Goal: Task Accomplishment & Management: Manage account settings

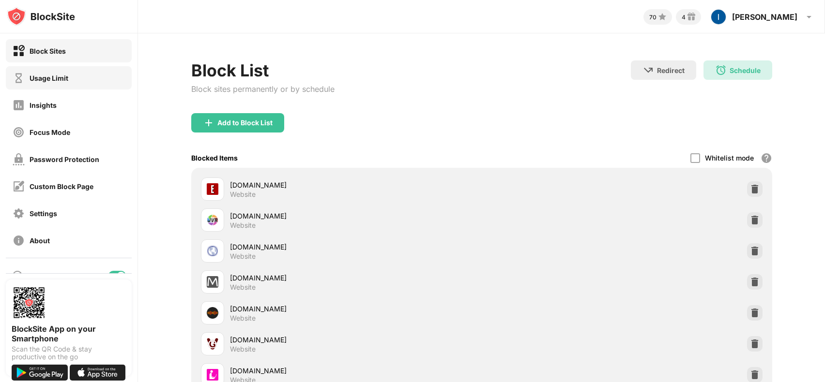
click at [76, 81] on div "Usage Limit" at bounding box center [69, 77] width 126 height 23
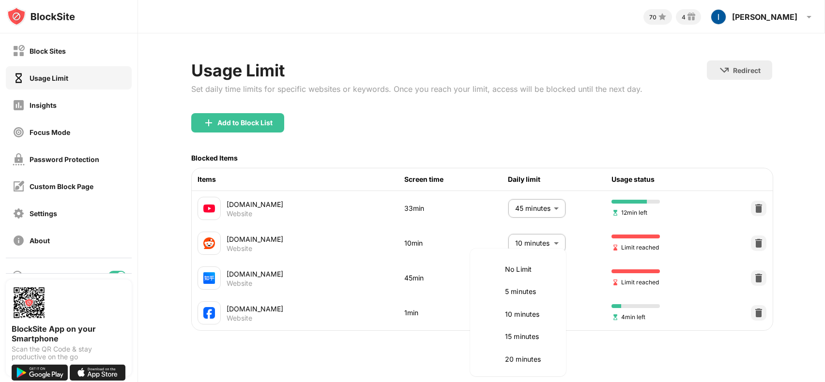
click at [549, 282] on body "Block Sites Usage Limit Insights Focus Mode Password Protection Custom Block Pa…" at bounding box center [412, 191] width 825 height 382
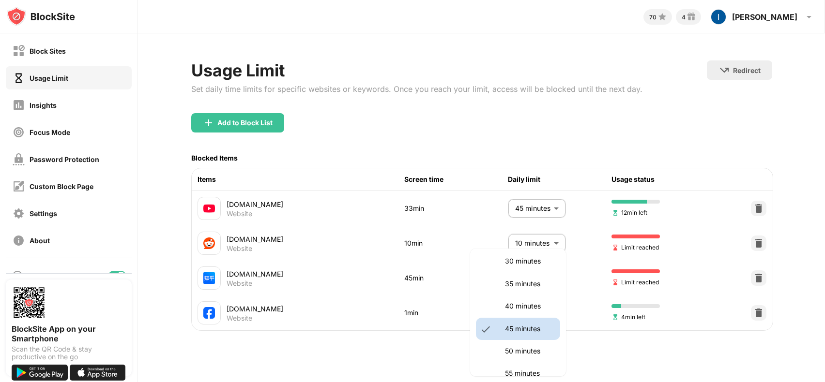
click at [535, 266] on p "30 minutes" at bounding box center [529, 261] width 49 height 11
type input "**"
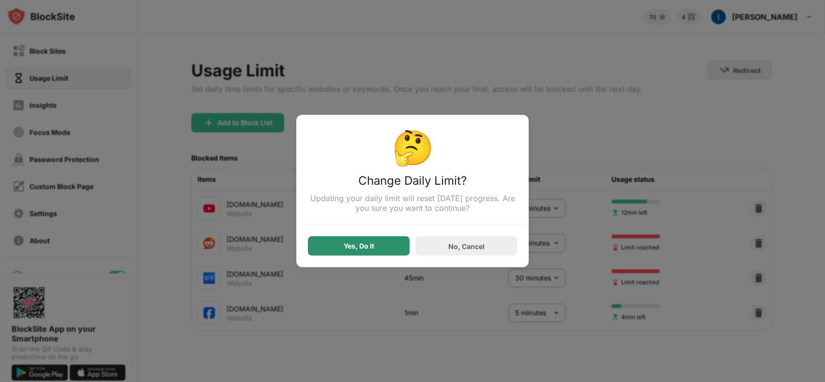
click at [376, 245] on div "Yes, Do It" at bounding box center [359, 246] width 102 height 19
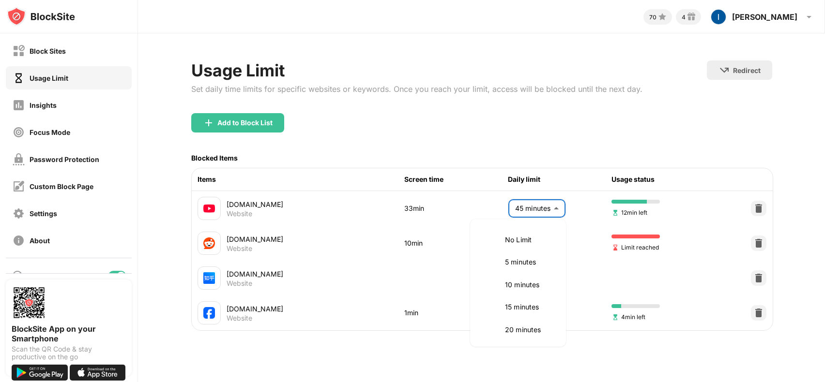
click at [530, 215] on body "Block Sites Usage Limit Insights Focus Mode Password Protection Custom Block Pa…" at bounding box center [412, 191] width 825 height 382
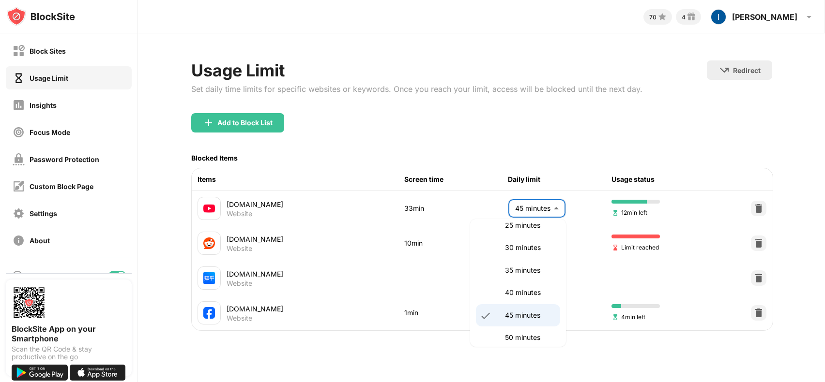
click at [527, 245] on p "30 minutes" at bounding box center [529, 247] width 49 height 11
type input "**"
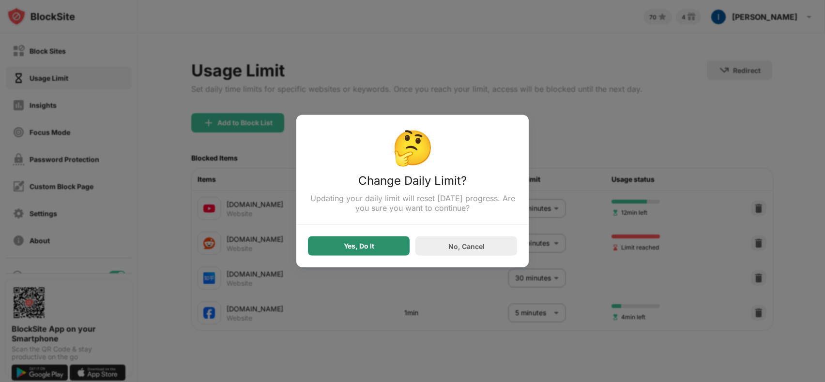
click at [385, 252] on div "Yes, Do It" at bounding box center [359, 246] width 102 height 19
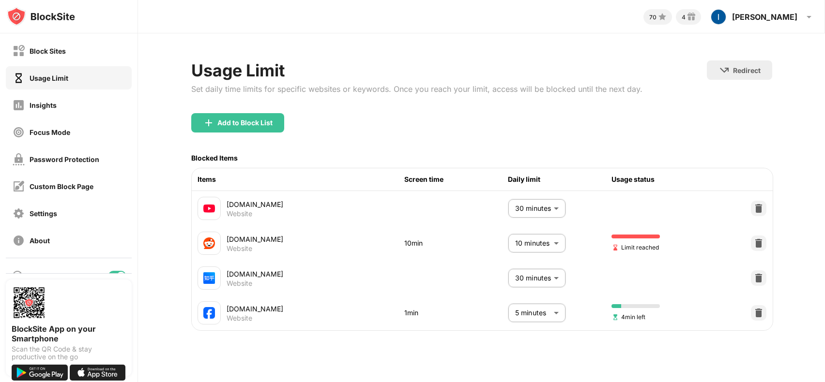
click at [255, 124] on div "Add to Block List" at bounding box center [244, 123] width 55 height 8
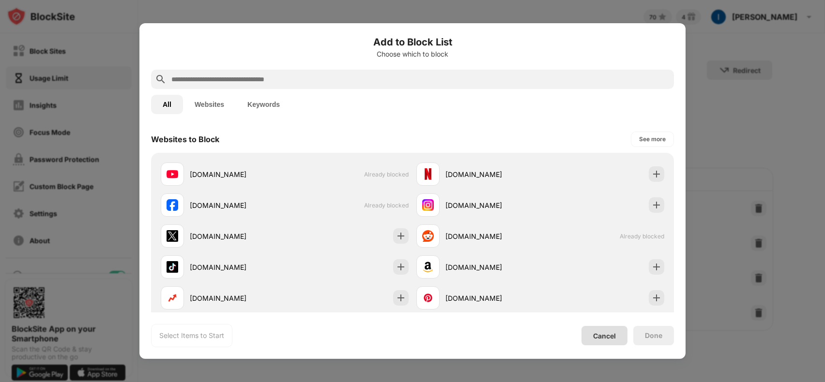
click at [609, 334] on div "Cancel" at bounding box center [604, 336] width 23 height 8
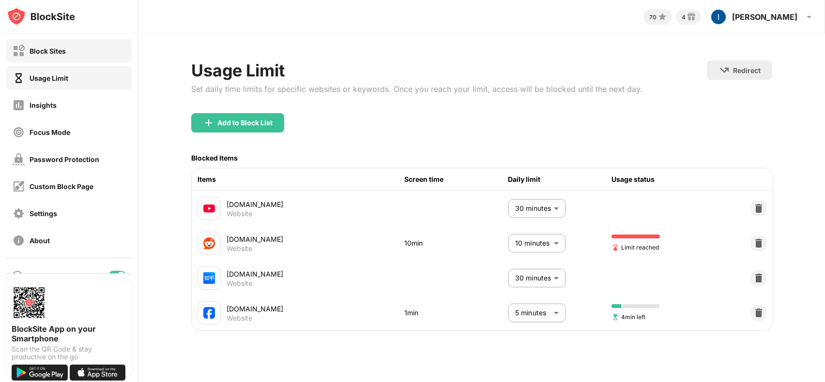
click at [68, 56] on div "Block Sites" at bounding box center [69, 50] width 126 height 23
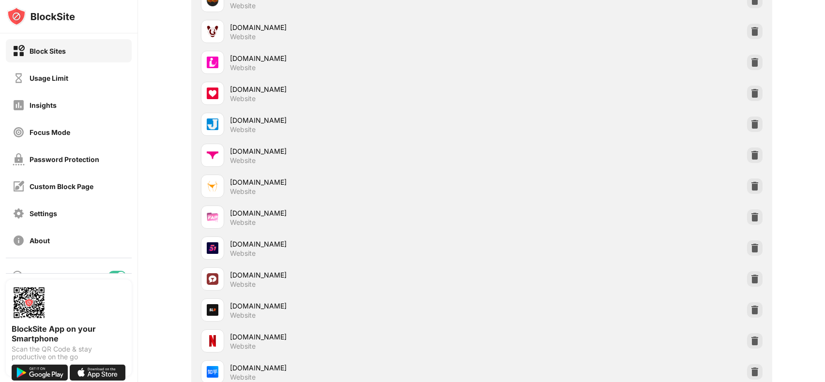
scroll to position [468, 0]
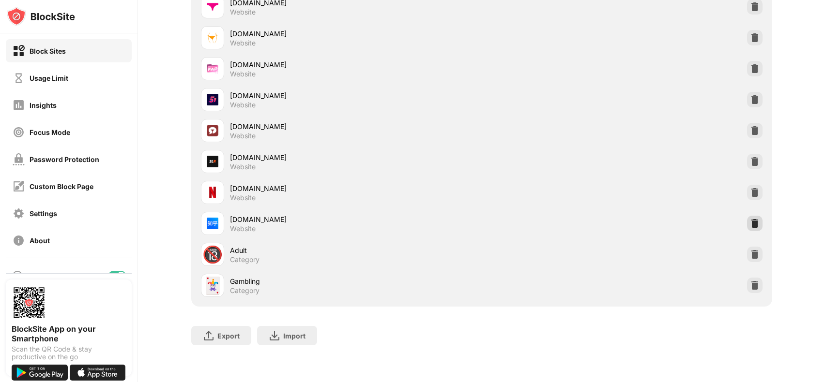
click at [750, 219] on img at bounding box center [755, 224] width 10 height 10
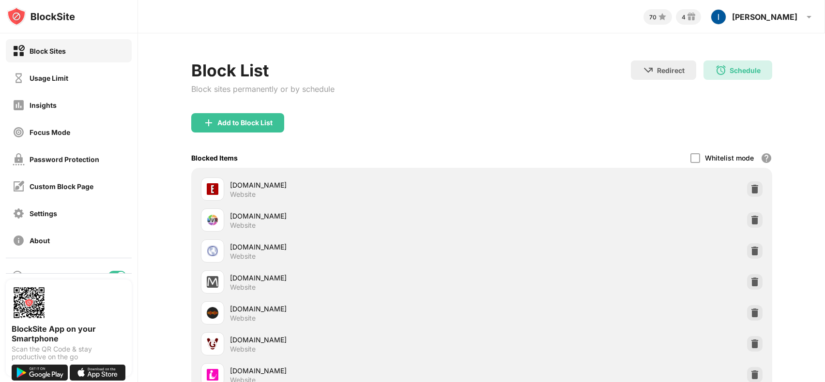
scroll to position [0, 7]
drag, startPoint x: 496, startPoint y: 307, endPoint x: 518, endPoint y: 40, distance: 268.0
click at [730, 72] on div "Schedule" at bounding box center [744, 70] width 31 height 8
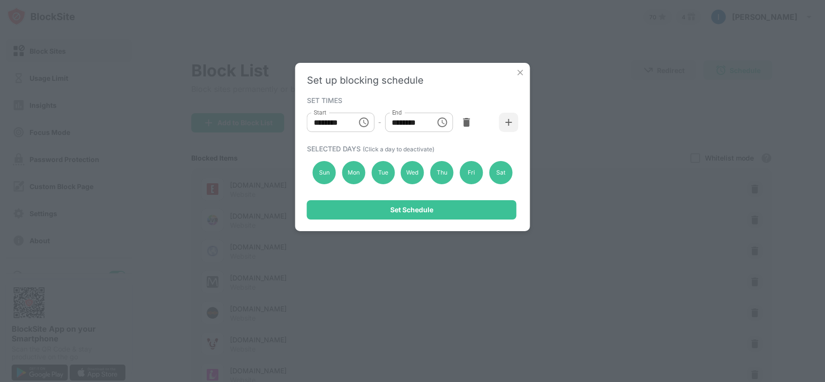
click at [352, 124] on div "******** Start" at bounding box center [341, 122] width 68 height 19
click at [361, 123] on icon "Choose time, selected time is 7:00 AM" at bounding box center [364, 123] width 12 height 12
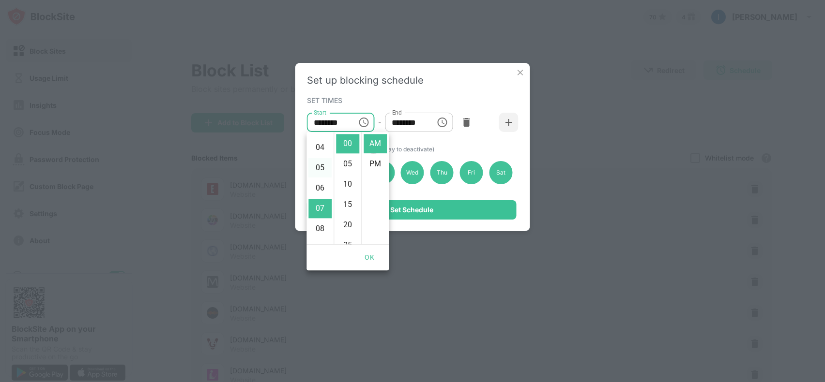
click at [320, 167] on li "05" at bounding box center [319, 167] width 23 height 19
type input "********"
click at [447, 121] on icon "Choose time, selected time is 6:00 PM" at bounding box center [442, 123] width 12 height 12
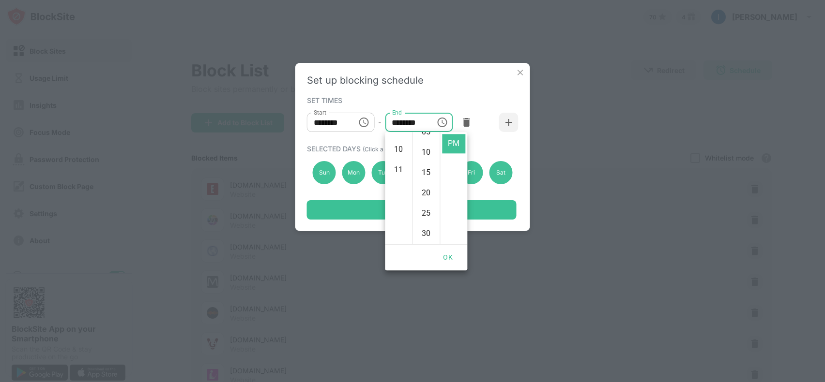
scroll to position [219, 0]
click at [398, 153] on li "11" at bounding box center [398, 148] width 23 height 19
type input "********"
click at [470, 94] on div "SET TIMES Start ******** Start - End ******** End" at bounding box center [412, 115] width 211 height 43
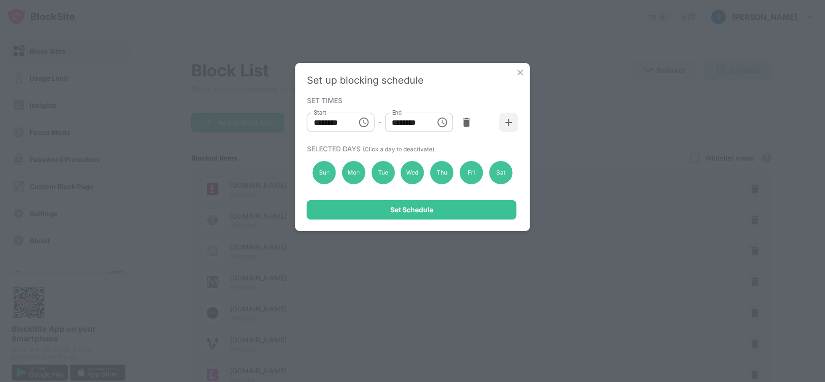
click at [471, 126] on div at bounding box center [465, 122] width 19 height 19
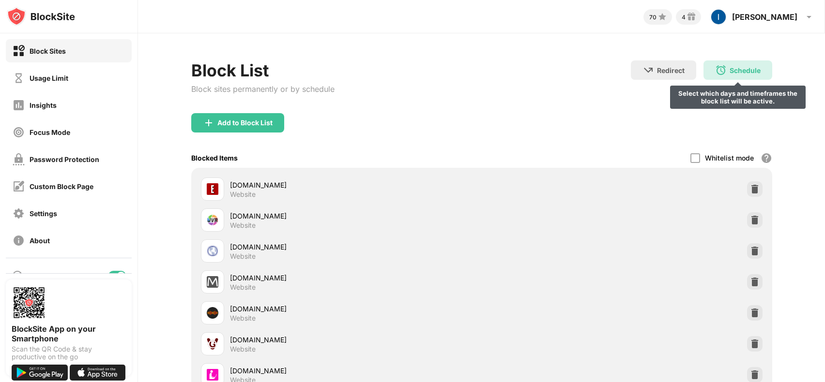
click at [715, 71] on img at bounding box center [721, 70] width 12 height 12
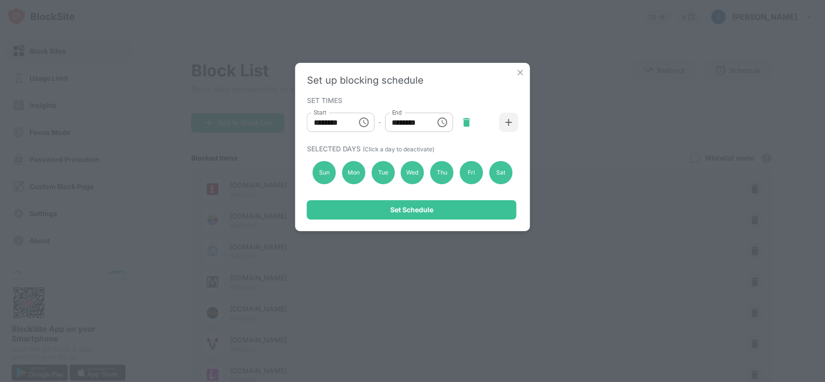
click at [463, 123] on img at bounding box center [466, 123] width 10 height 10
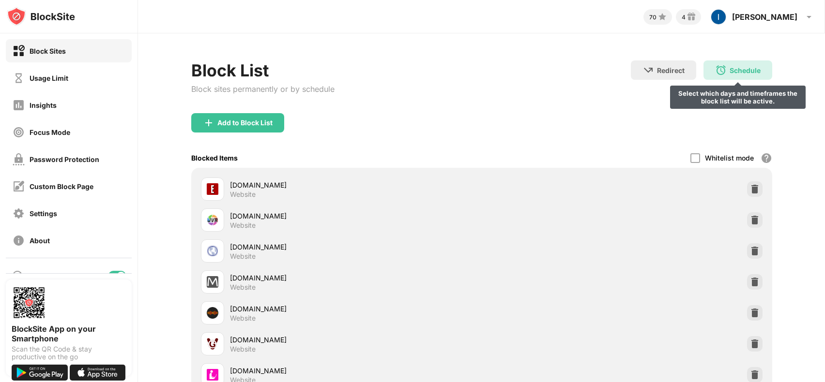
click at [715, 68] on img at bounding box center [721, 70] width 12 height 12
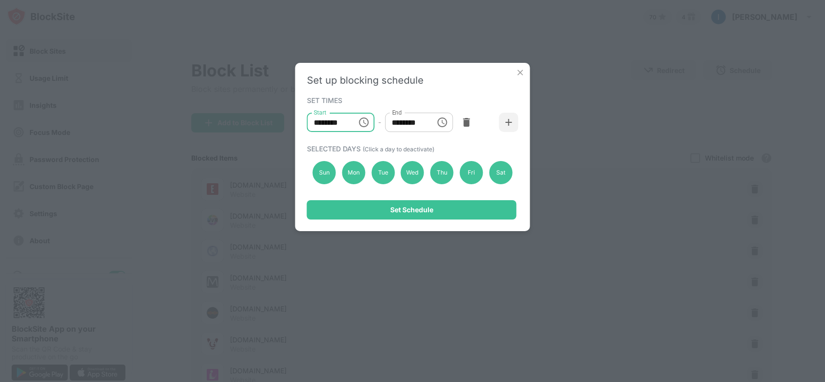
click at [344, 130] on input "********" at bounding box center [329, 122] width 44 height 19
click at [411, 120] on input "********" at bounding box center [407, 122] width 44 height 19
click at [341, 124] on input "********" at bounding box center [329, 122] width 44 height 19
click at [364, 123] on icon "Choose time, selected time is 10:00 AM" at bounding box center [364, 122] width 3 height 4
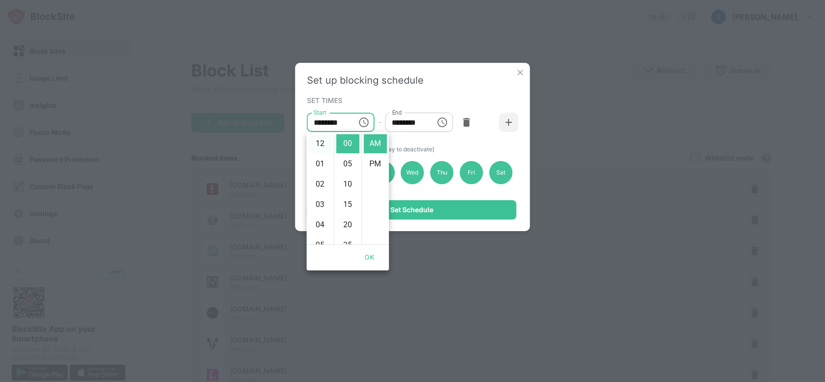
click at [321, 144] on li "12" at bounding box center [319, 143] width 23 height 19
type input "********"
click at [414, 126] on input "********" at bounding box center [407, 122] width 44 height 19
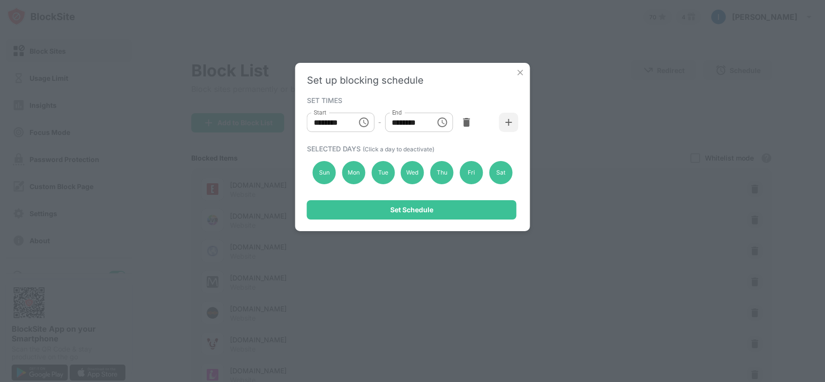
click at [415, 122] on input "********" at bounding box center [407, 122] width 44 height 19
click at [419, 124] on input "********" at bounding box center [407, 122] width 44 height 19
click at [435, 124] on button "Choose time, selected time is 1:00 PM" at bounding box center [441, 122] width 19 height 19
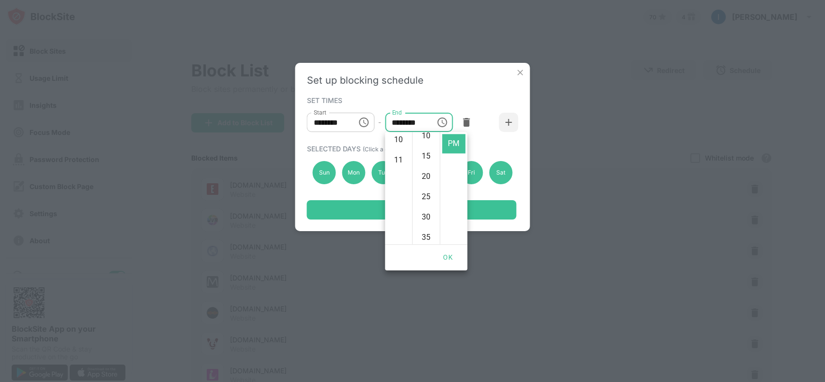
scroll to position [224, 0]
click at [400, 144] on li "11" at bounding box center [398, 143] width 23 height 19
type input "********"
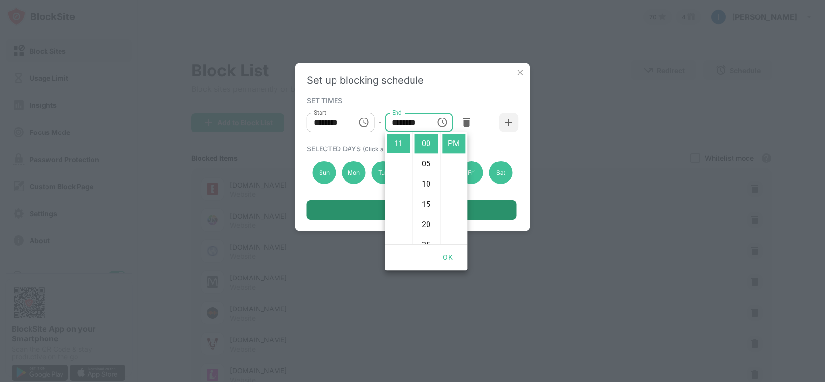
click at [494, 210] on div "Set Schedule" at bounding box center [412, 209] width 210 height 19
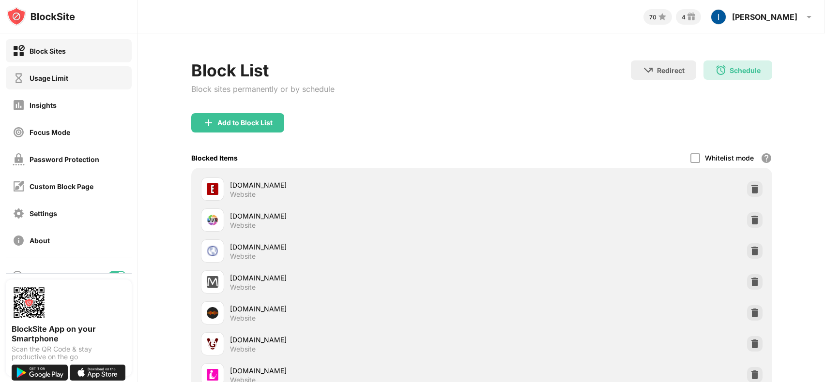
click at [83, 83] on div "Usage Limit" at bounding box center [69, 77] width 126 height 23
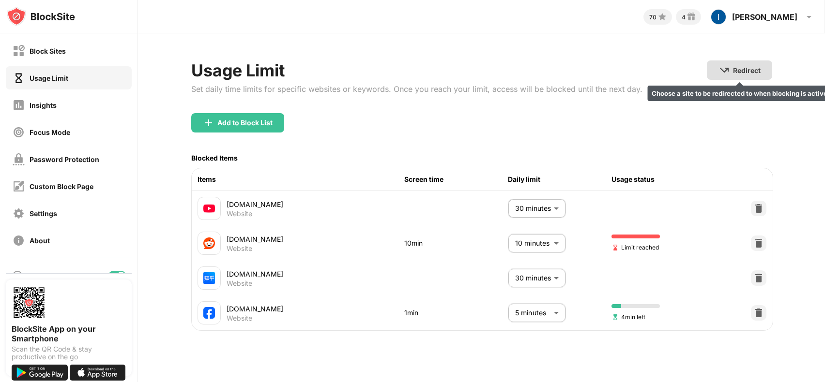
click at [737, 68] on div "Redirect" at bounding box center [747, 70] width 28 height 8
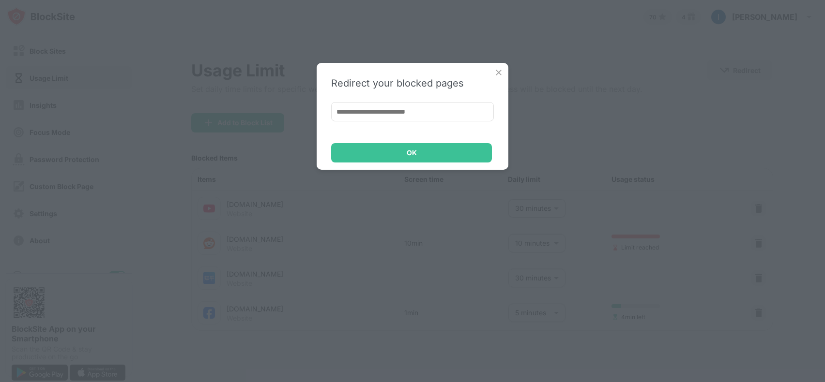
click at [500, 74] on img at bounding box center [499, 73] width 10 height 10
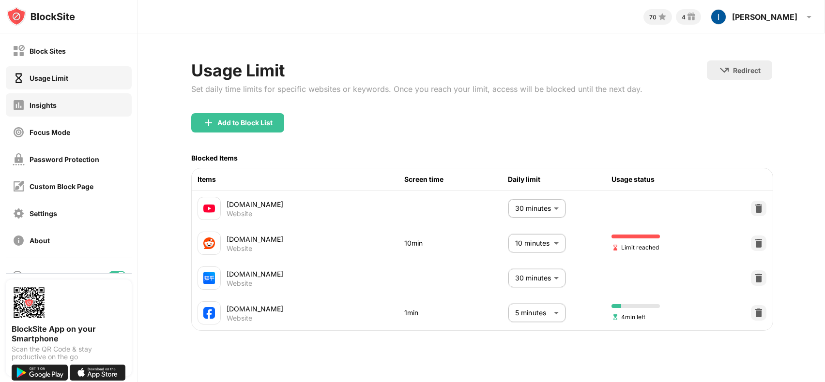
click at [55, 100] on div "Insights" at bounding box center [35, 105] width 44 height 12
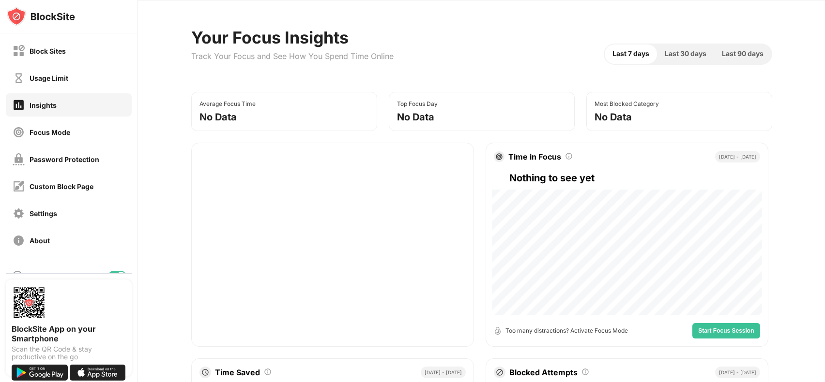
scroll to position [32, 0]
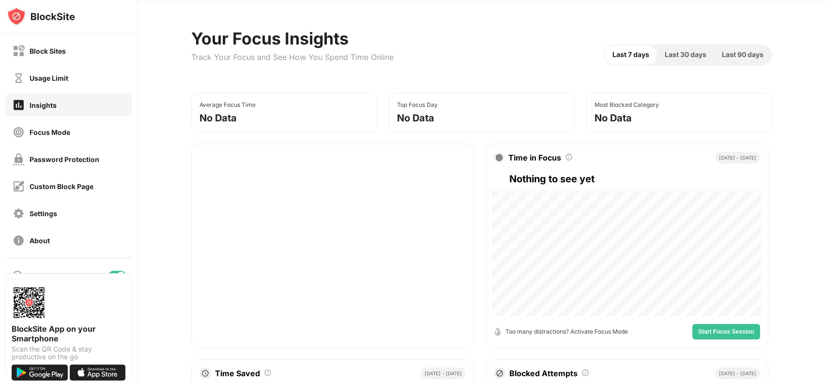
click at [702, 43] on div "Your Focus Insights Track Your Focus and See How You Spend Time Online Last 7 d…" at bounding box center [481, 55] width 581 height 53
click at [684, 52] on span "Last 30 days" at bounding box center [685, 54] width 42 height 11
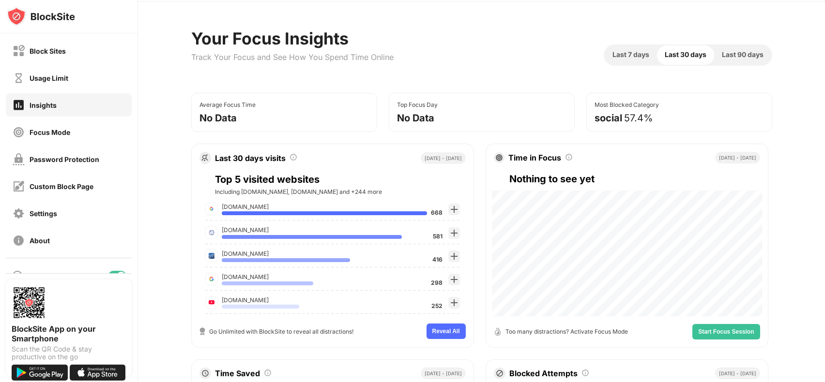
click at [635, 58] on span "Last 7 days" at bounding box center [630, 54] width 37 height 11
click at [675, 58] on span "Last 30 days" at bounding box center [685, 54] width 42 height 11
click at [630, 59] on span "Last 7 days" at bounding box center [630, 54] width 37 height 11
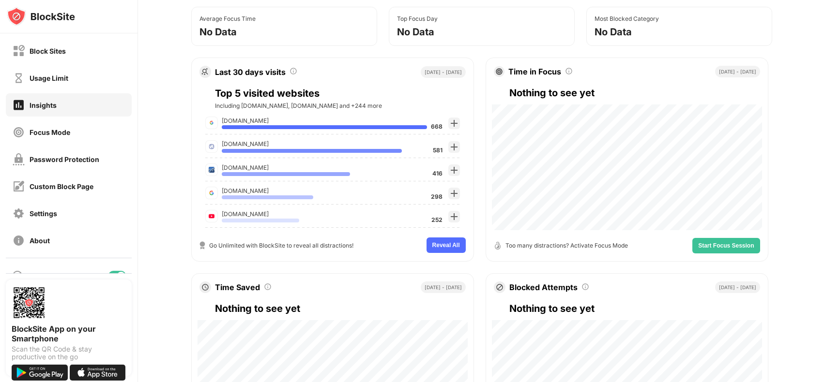
scroll to position [129, 0]
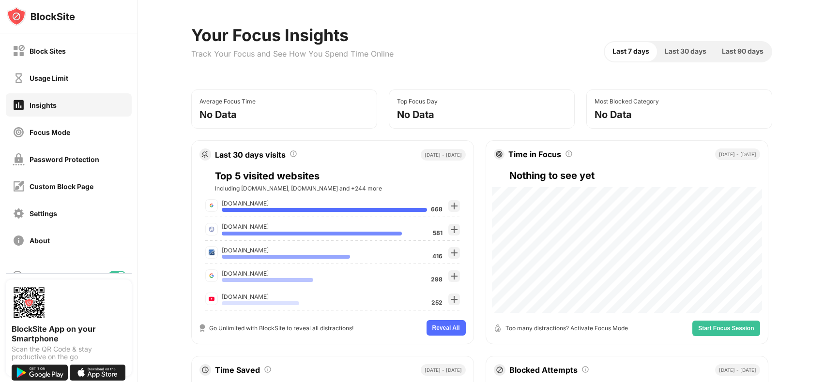
click at [696, 49] on span "Last 30 days" at bounding box center [685, 51] width 42 height 11
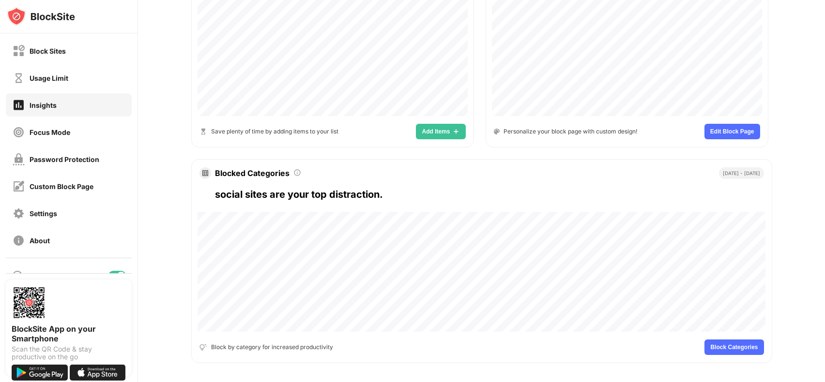
scroll to position [462, 0]
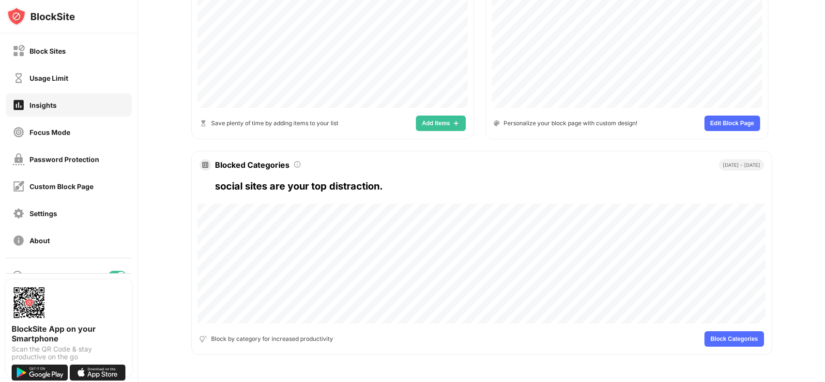
click at [60, 139] on div "Focus Mode" at bounding box center [69, 131] width 126 height 23
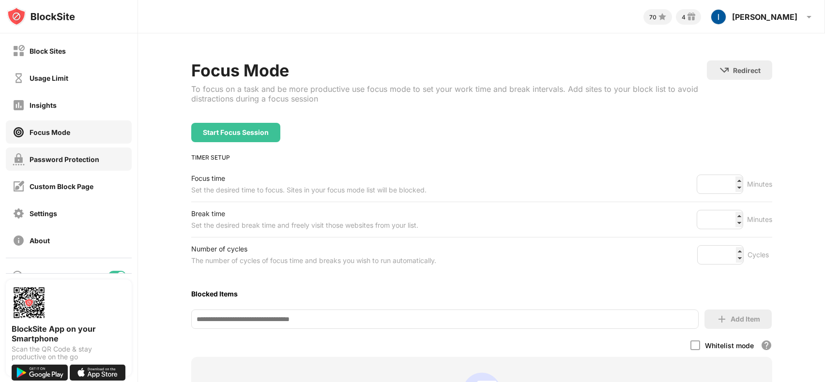
click at [81, 159] on div "Password Protection" at bounding box center [65, 159] width 70 height 8
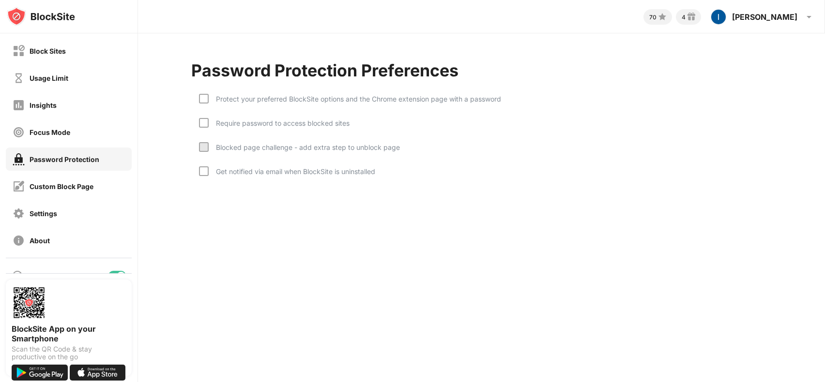
click at [317, 125] on div "Require password to access blocked sites" at bounding box center [279, 123] width 141 height 8
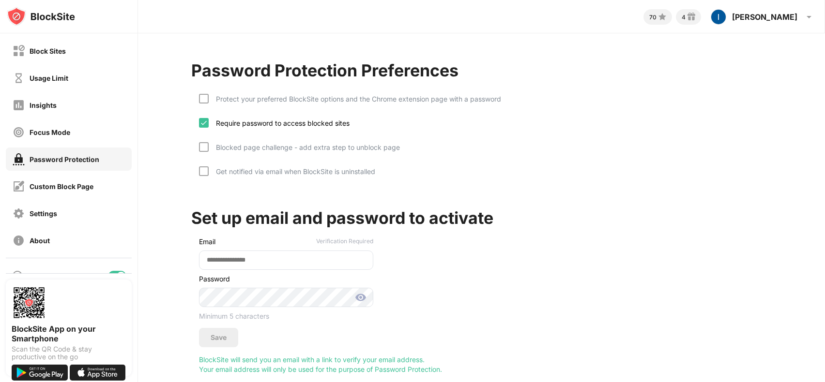
click at [290, 115] on div "Protect your preferred BlockSite options and the Chrome extension page with a p…" at bounding box center [350, 106] width 302 height 24
click at [274, 124] on div "Require password to access blocked sites" at bounding box center [279, 123] width 141 height 8
click at [289, 99] on div "Protect your preferred BlockSite options and the Chrome extension page with a p…" at bounding box center [355, 99] width 292 height 8
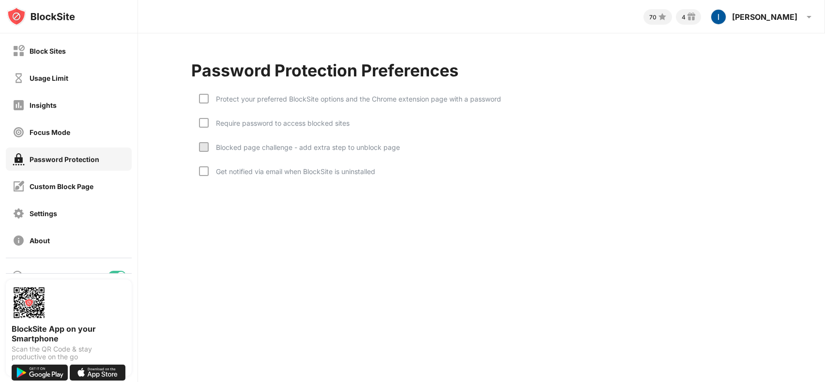
click at [255, 146] on div "Blocked page challenge - add extra step to unblock page" at bounding box center [304, 147] width 191 height 8
click at [201, 124] on div at bounding box center [204, 123] width 10 height 10
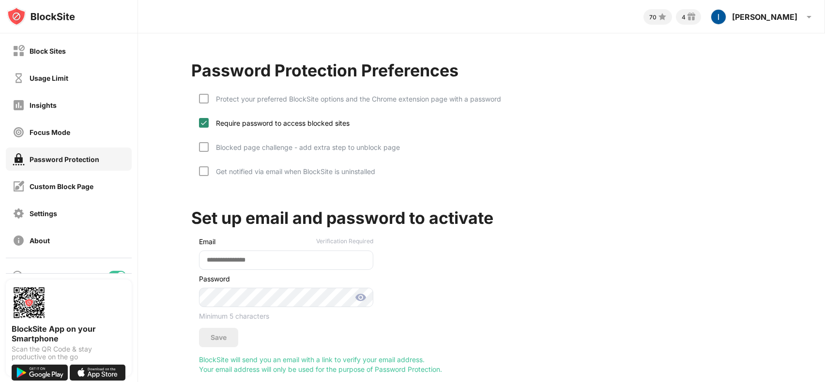
click at [203, 120] on img at bounding box center [204, 123] width 8 height 8
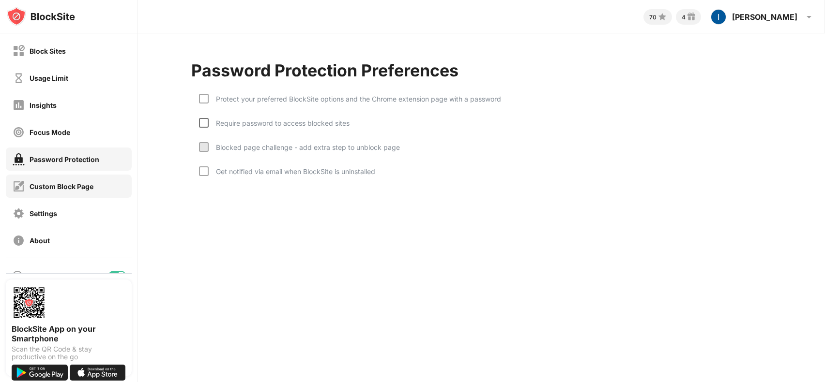
click at [58, 187] on div "Custom Block Page" at bounding box center [62, 186] width 64 height 8
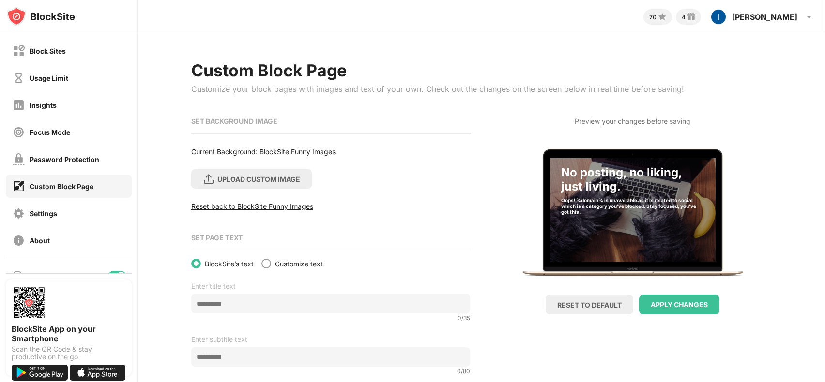
drag, startPoint x: 648, startPoint y: 120, endPoint x: 529, endPoint y: 127, distance: 119.8
click at [649, 120] on div "Preview your changes before saving" at bounding box center [632, 121] width 116 height 8
click at [260, 182] on div "UPLOAD CUSTOM IMAGE" at bounding box center [251, 178] width 120 height 19
click at [0, 0] on input "UPLOAD CUSTOM IMAGE" at bounding box center [0, 0] width 0 height 0
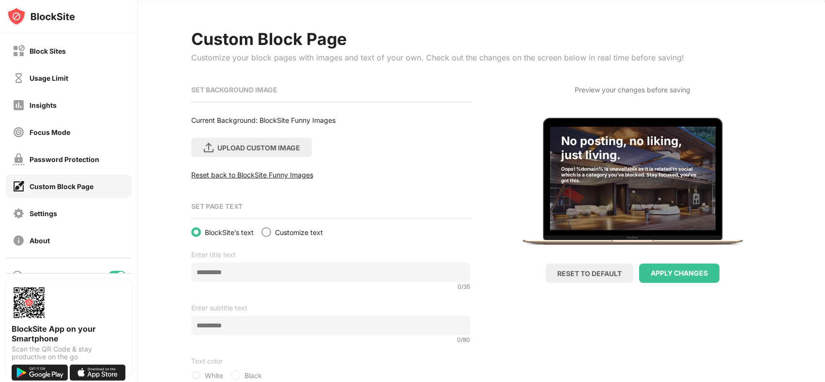
scroll to position [32, 0]
click at [275, 230] on span "Customize text" at bounding box center [299, 232] width 48 height 8
click at [225, 232] on span "BlockSite’s text" at bounding box center [229, 232] width 49 height 8
click at [261, 227] on label "Customize text" at bounding box center [291, 232] width 61 height 10
click at [262, 228] on div at bounding box center [266, 232] width 8 height 8
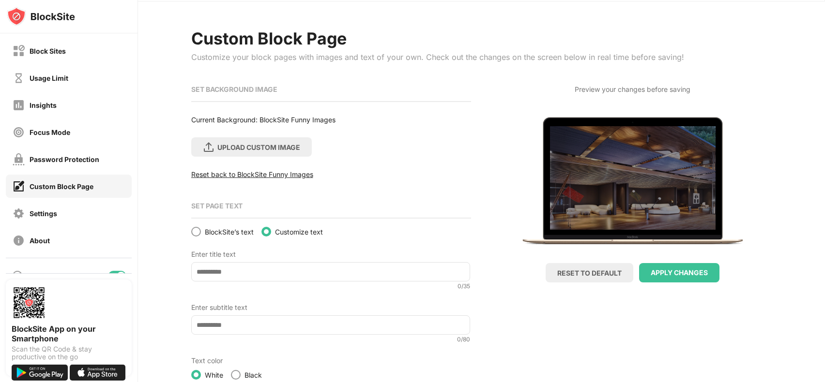
click at [205, 232] on span "BlockSite’s text" at bounding box center [229, 232] width 49 height 8
click at [191, 228] on div at bounding box center [196, 232] width 10 height 10
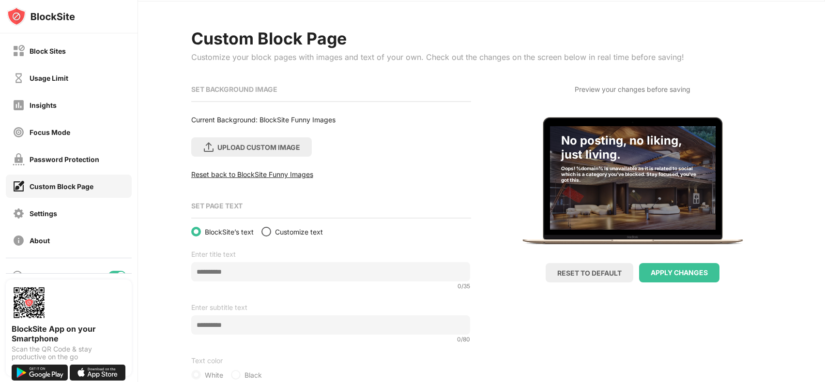
click at [264, 229] on div at bounding box center [266, 232] width 8 height 8
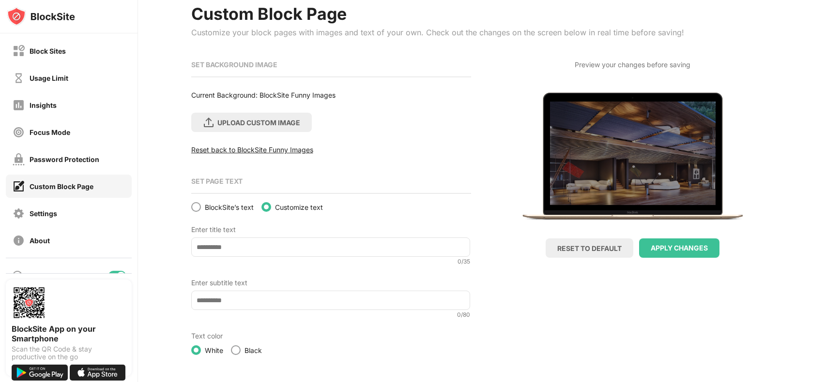
scroll to position [61, 0]
click at [273, 241] on input at bounding box center [330, 247] width 279 height 19
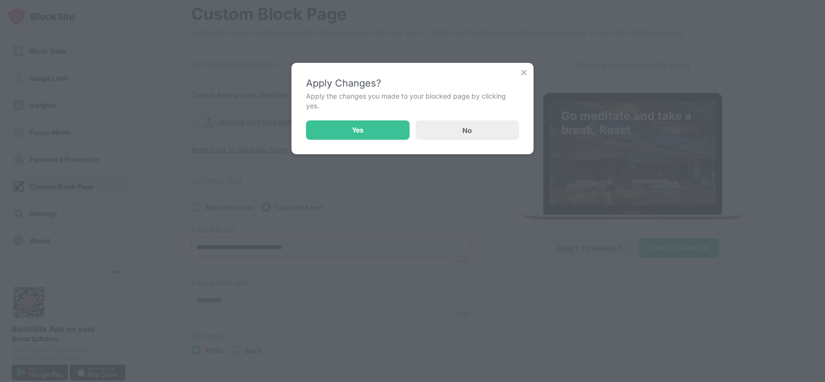
type input "**********"
click at [371, 124] on div "Yes" at bounding box center [358, 129] width 104 height 19
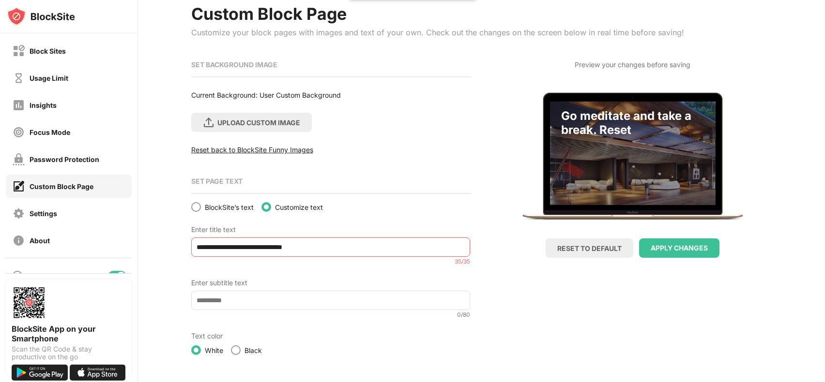
click at [71, 221] on div "Settings" at bounding box center [69, 213] width 126 height 23
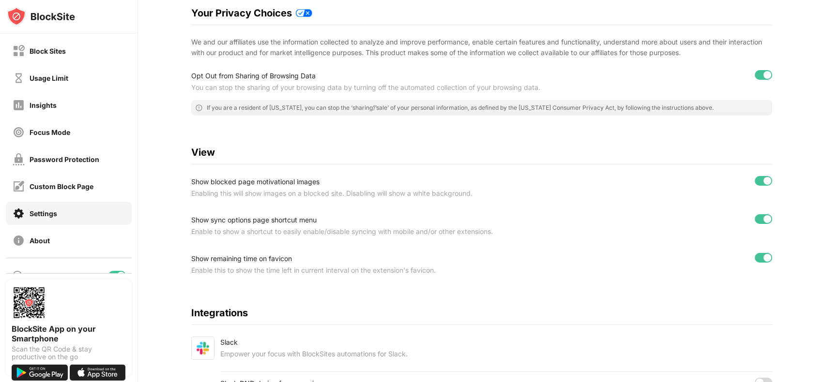
scroll to position [252, 0]
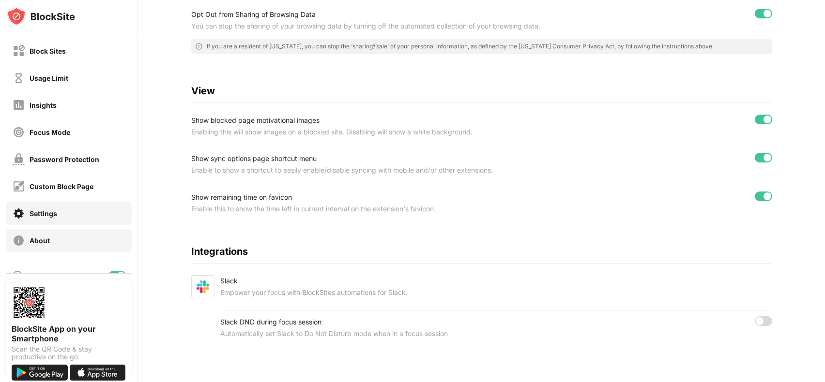
click at [42, 239] on div "About" at bounding box center [40, 241] width 20 height 8
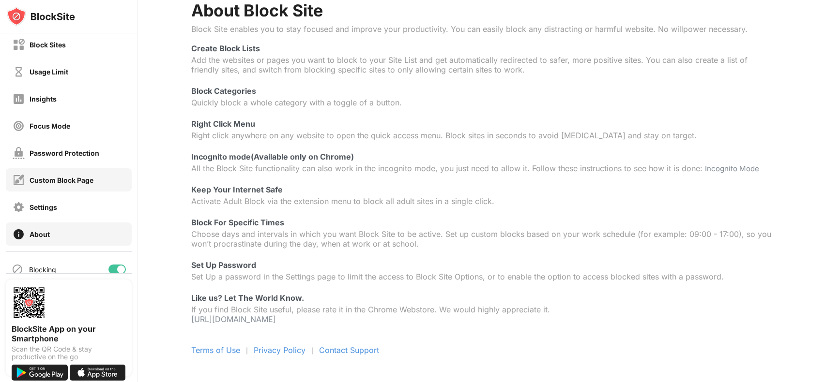
scroll to position [19, 0]
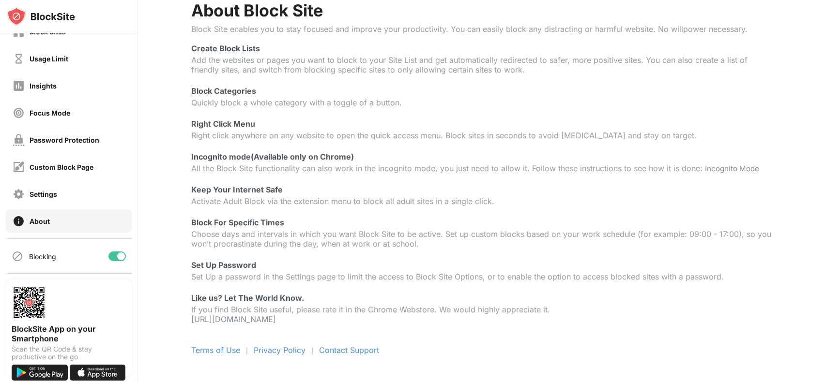
click at [48, 258] on div "Blocking" at bounding box center [42, 257] width 27 height 8
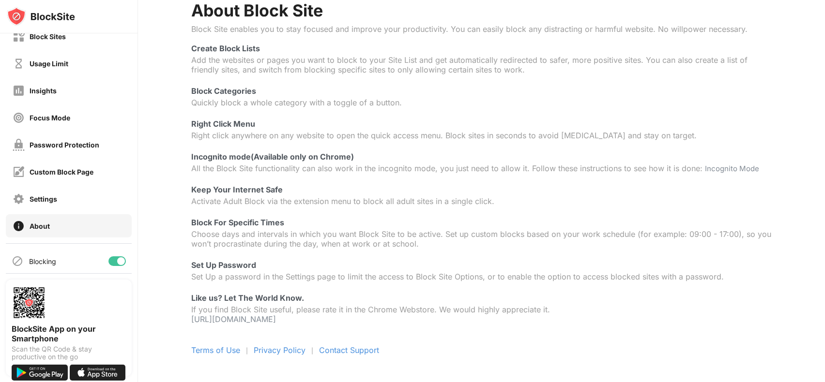
scroll to position [0, 0]
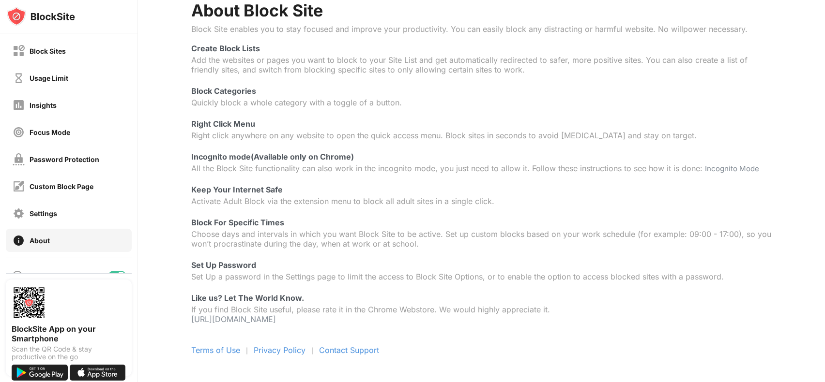
click at [91, 33] on div "Block Sites Usage Limit Insights Focus Mode Password Protection Custom Block Pa…" at bounding box center [68, 145] width 137 height 225
click at [81, 51] on div "Block Sites" at bounding box center [69, 50] width 126 height 23
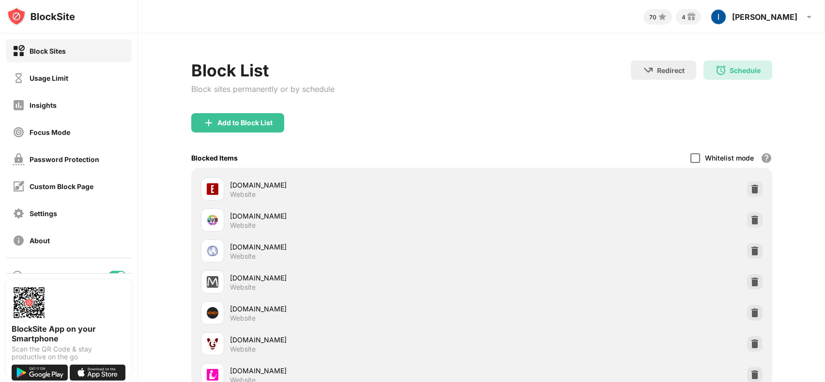
click at [694, 158] on div at bounding box center [695, 158] width 10 height 10
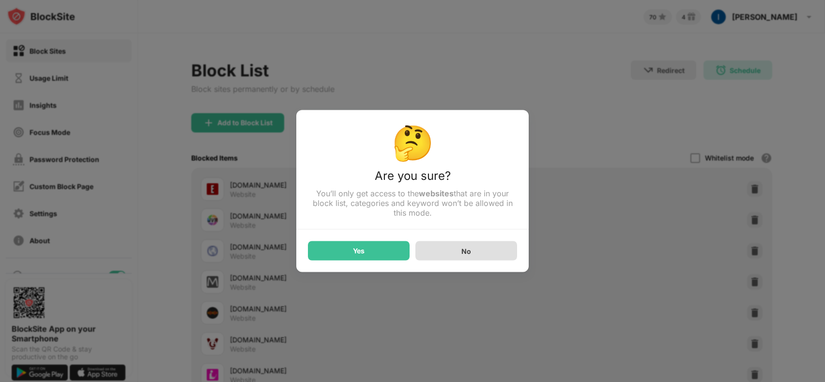
click at [469, 255] on div "No" at bounding box center [466, 251] width 10 height 8
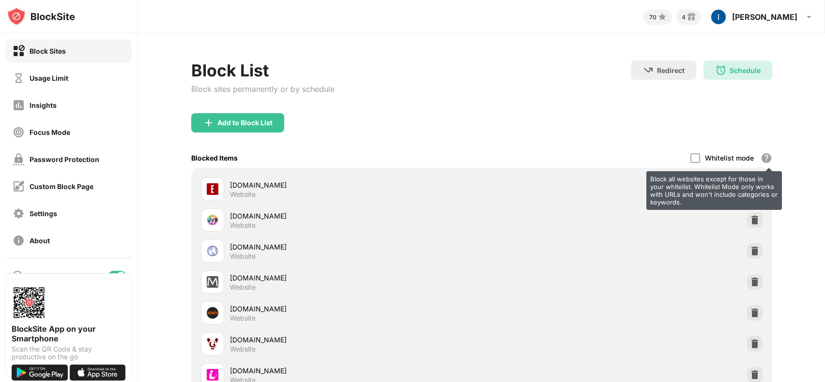
click at [761, 160] on div "Block all websites except for those in your whitelist. Whitelist Mode only work…" at bounding box center [766, 158] width 12 height 12
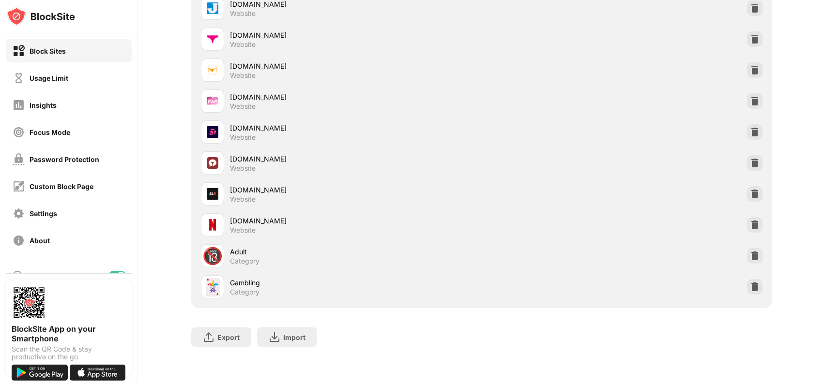
scroll to position [128, 2]
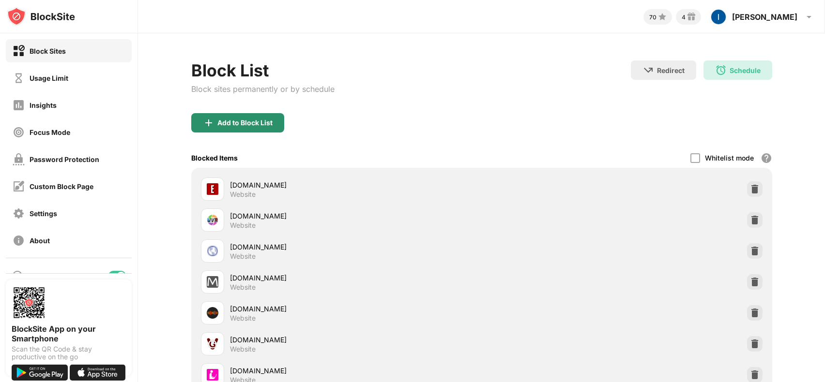
drag, startPoint x: 165, startPoint y: 337, endPoint x: 186, endPoint y: 131, distance: 206.7
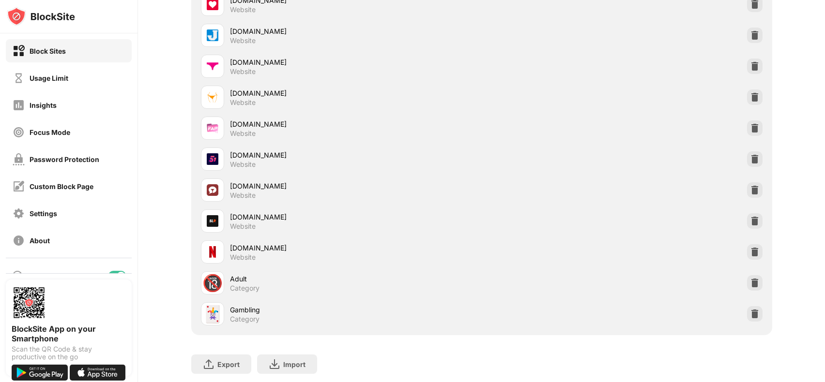
scroll to position [0, 7]
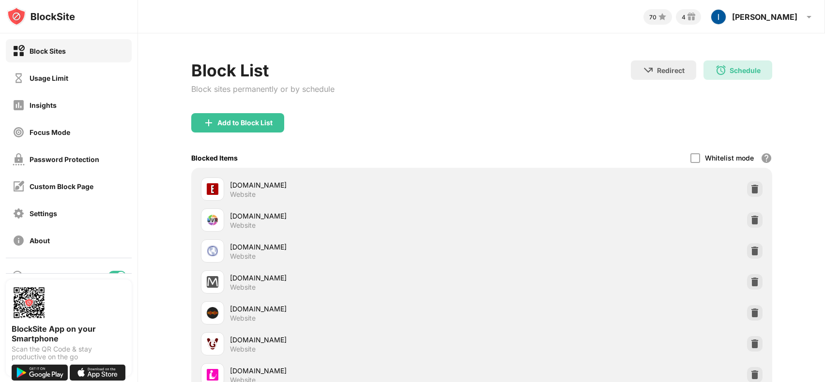
drag, startPoint x: 150, startPoint y: 308, endPoint x: 151, endPoint y: 90, distance: 217.8
click at [454, 82] on div "Block List Block sites permanently or by schedule Redirect Choose a site to be …" at bounding box center [481, 86] width 581 height 53
click at [668, 16] on img at bounding box center [662, 17] width 12 height 12
click at [668, 11] on img at bounding box center [662, 17] width 12 height 12
